Goal: Task Accomplishment & Management: Use online tool/utility

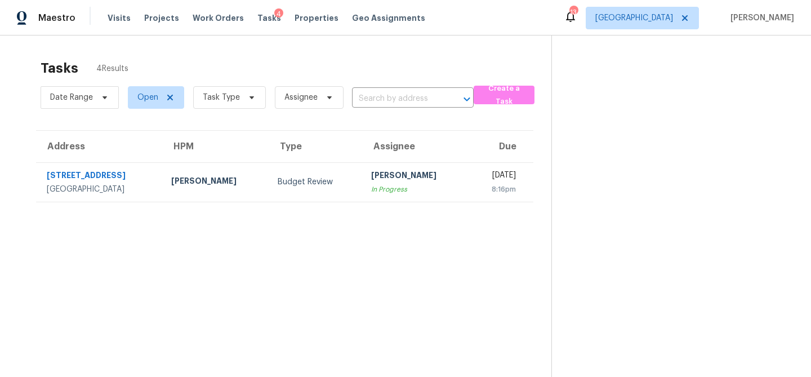
click at [257, 22] on div "Tasks 4" at bounding box center [269, 18] width 24 height 12
click at [119, 18] on span "Visits" at bounding box center [119, 17] width 23 height 11
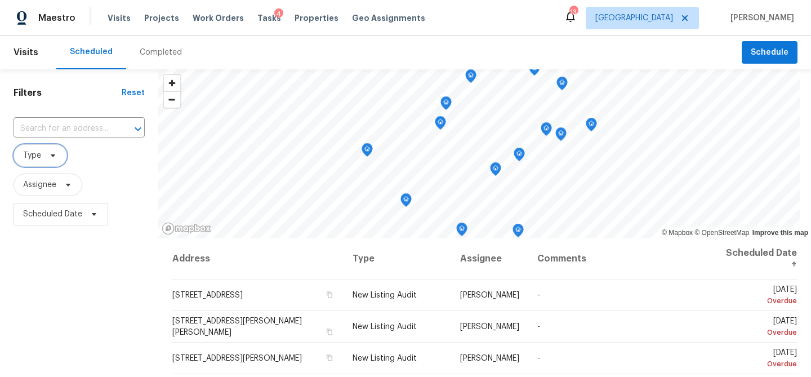
click at [43, 159] on span "Type" at bounding box center [40, 155] width 53 height 23
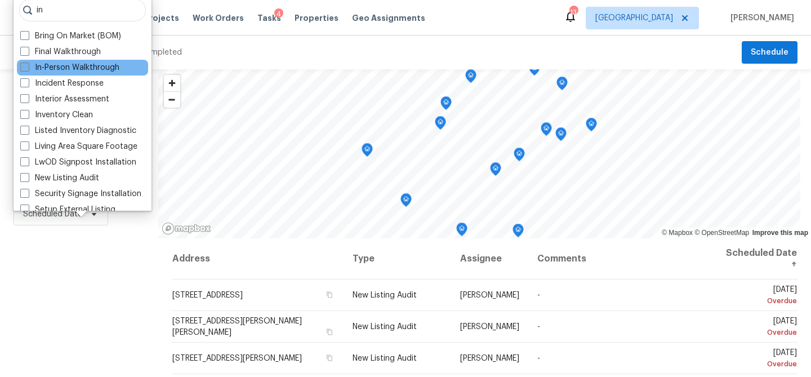
type input "in"
click at [45, 66] on label "In-Person Walkthrough" at bounding box center [69, 67] width 99 height 11
click at [28, 66] on input "In-Person Walkthrough" at bounding box center [23, 65] width 7 height 7
checkbox input "true"
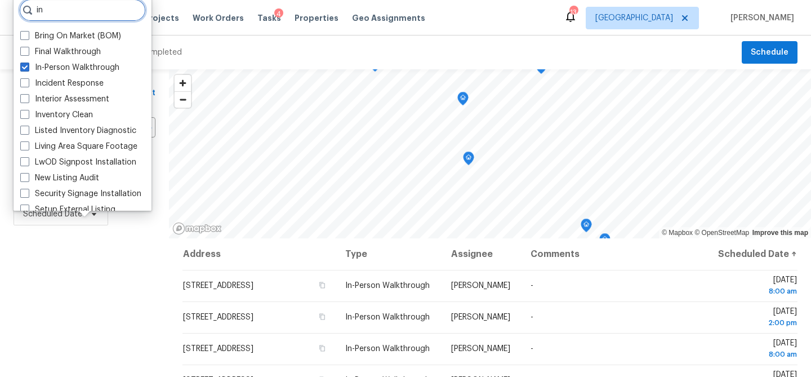
click at [61, 15] on input "in" at bounding box center [82, 10] width 127 height 23
type input "i"
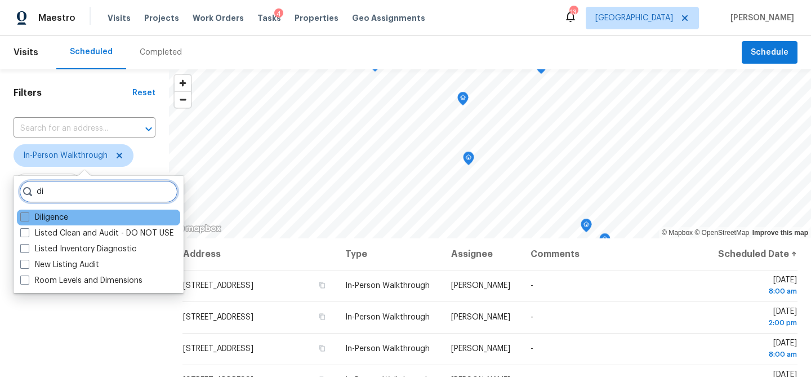
type input "di"
click at [56, 217] on label "Diligence" at bounding box center [44, 217] width 48 height 11
click at [28, 217] on input "Diligence" at bounding box center [23, 215] width 7 height 7
checkbox input "true"
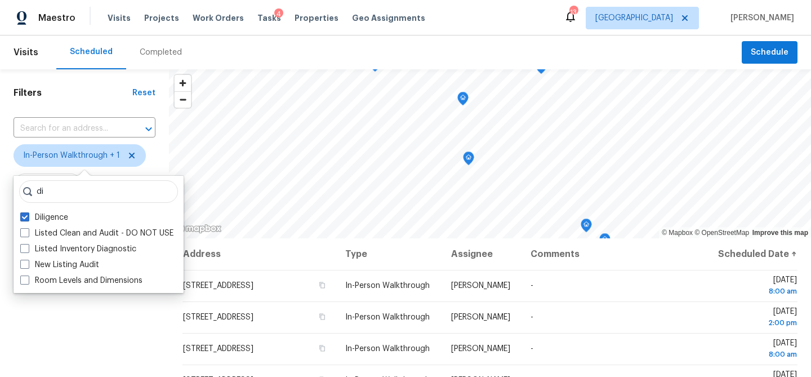
click at [106, 302] on div "Filters Reset ​ In-Person Walkthrough + 1 Assignee Scheduled Date" at bounding box center [84, 304] width 169 height 470
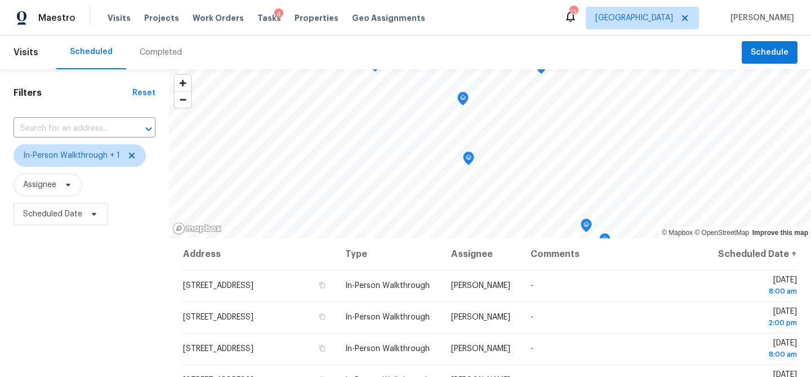
click at [132, 301] on div "Filters Reset ​ In-Person Walkthrough + 1 Assignee Scheduled Date" at bounding box center [84, 304] width 169 height 470
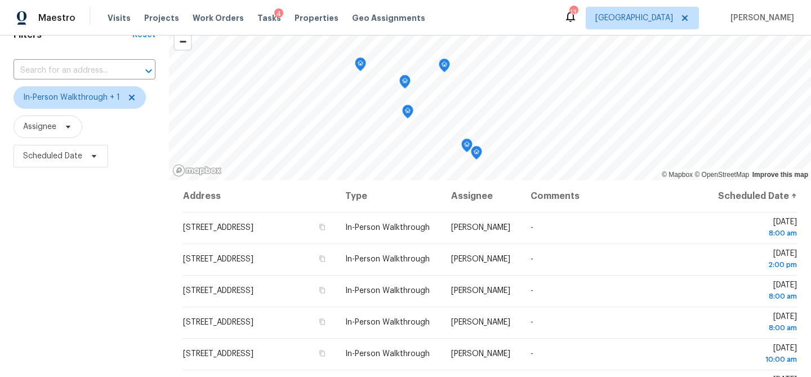
scroll to position [52, 0]
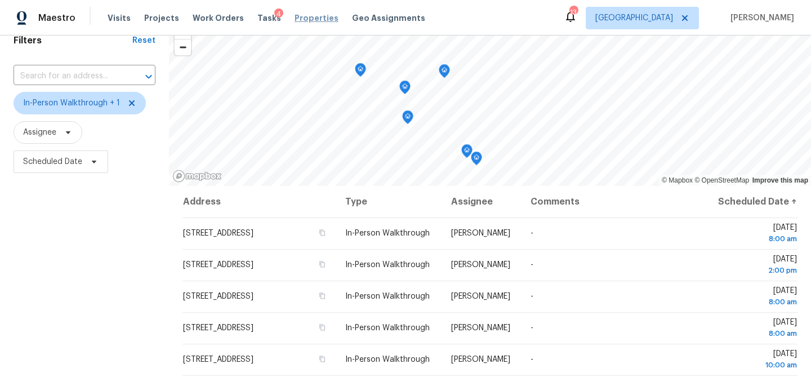
click at [294, 21] on span "Properties" at bounding box center [316, 17] width 44 height 11
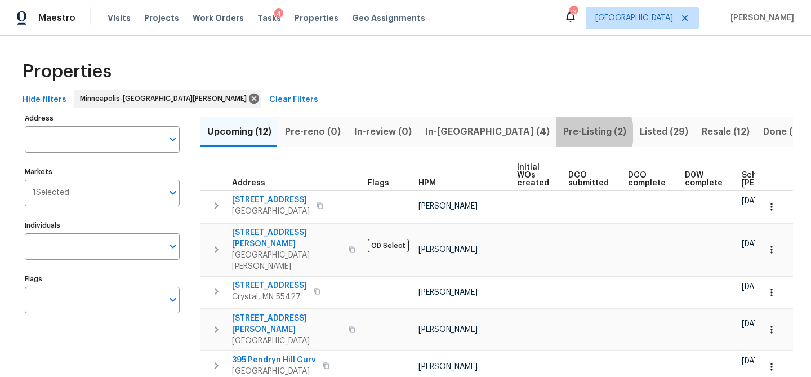
click at [563, 133] on span "Pre-Listing (2)" at bounding box center [594, 132] width 63 height 16
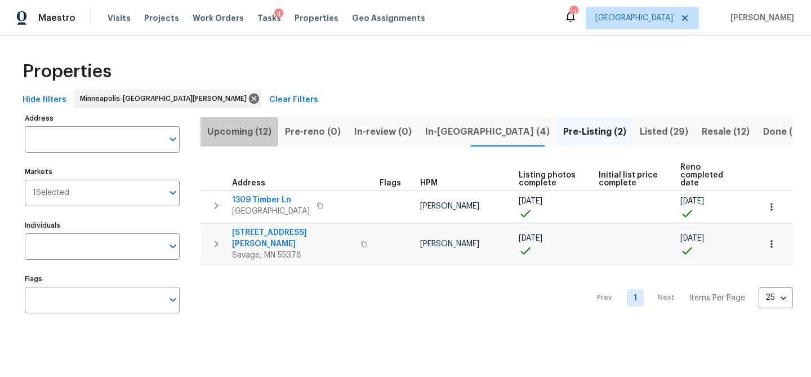
click at [236, 131] on span "Upcoming (12)" at bounding box center [239, 132] width 64 height 16
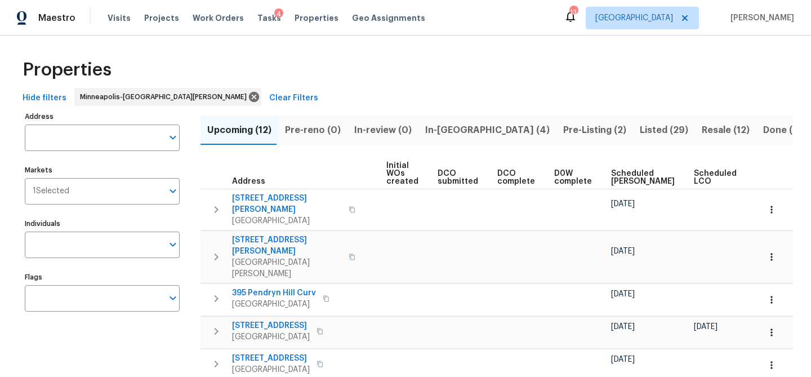
scroll to position [0, 136]
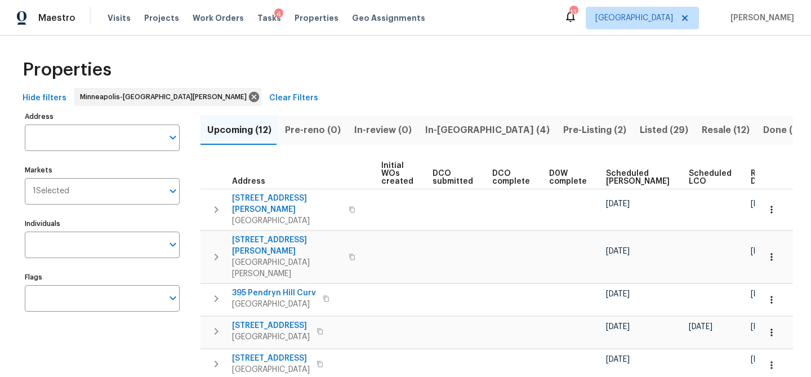
click at [608, 178] on span "Scheduled [PERSON_NAME]" at bounding box center [638, 177] width 64 height 16
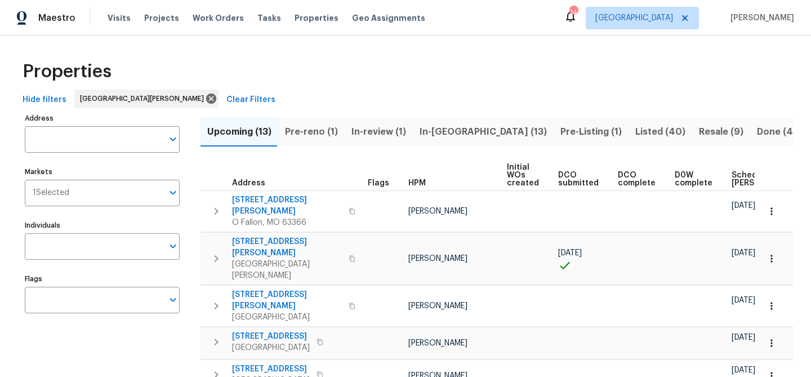
click at [731, 182] on span "Scheduled [PERSON_NAME]" at bounding box center [763, 179] width 64 height 16
